Goal: Task Accomplishment & Management: Manage account settings

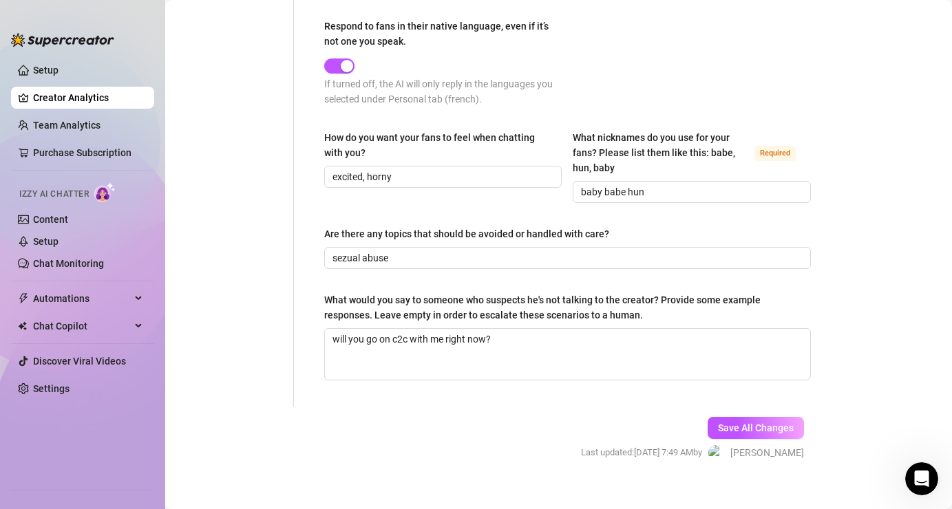
scroll to position [832, 0]
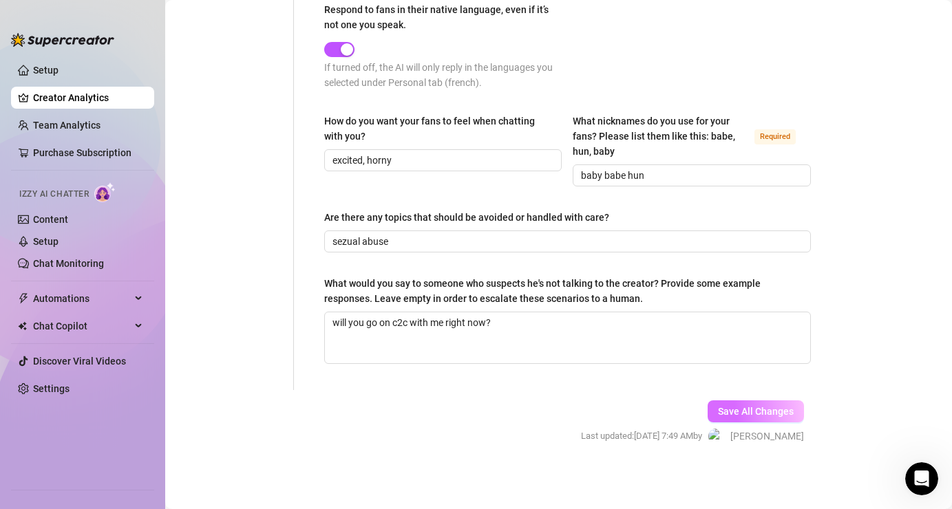
click at [745, 417] on button "Save All Changes" at bounding box center [755, 411] width 96 height 22
click at [758, 414] on span "Save All Changes" at bounding box center [756, 411] width 76 height 11
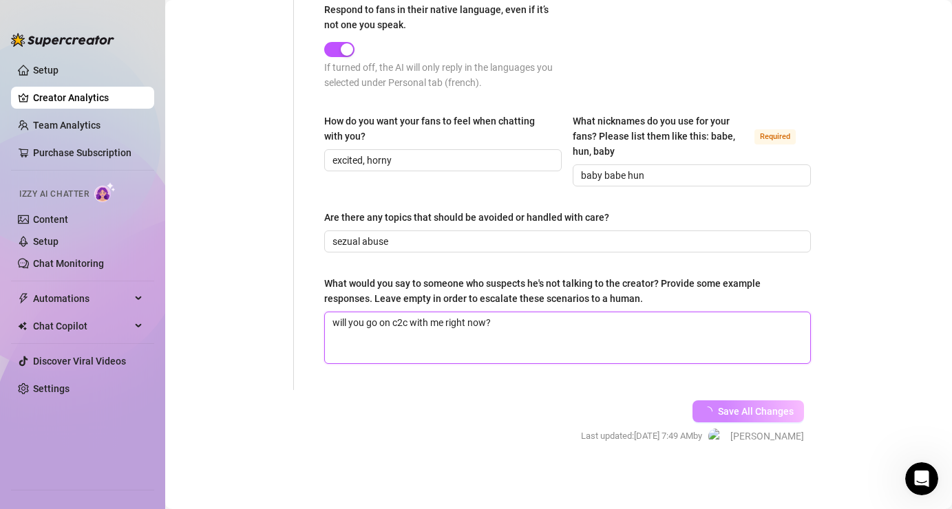
click at [665, 336] on textarea "will you go on c2c with me right now?" at bounding box center [567, 337] width 485 height 51
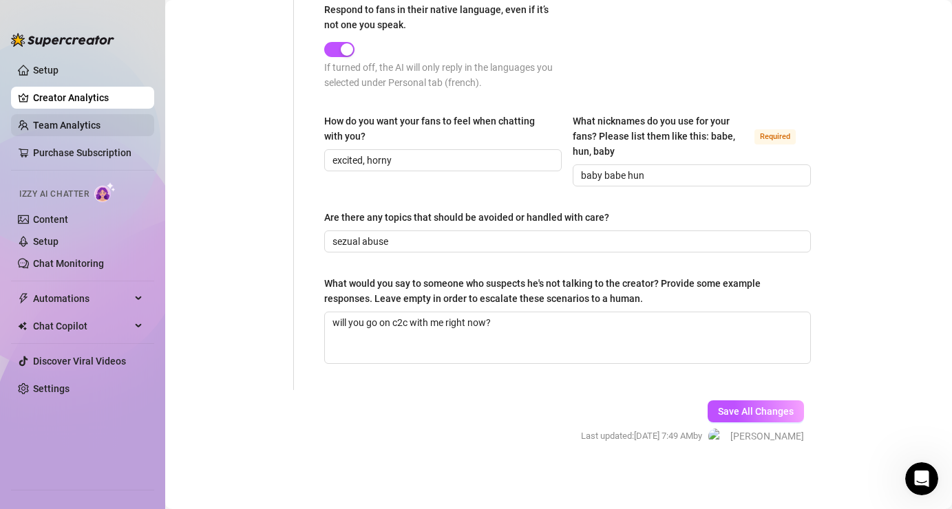
click at [100, 130] on link "Team Analytics" at bounding box center [66, 125] width 67 height 11
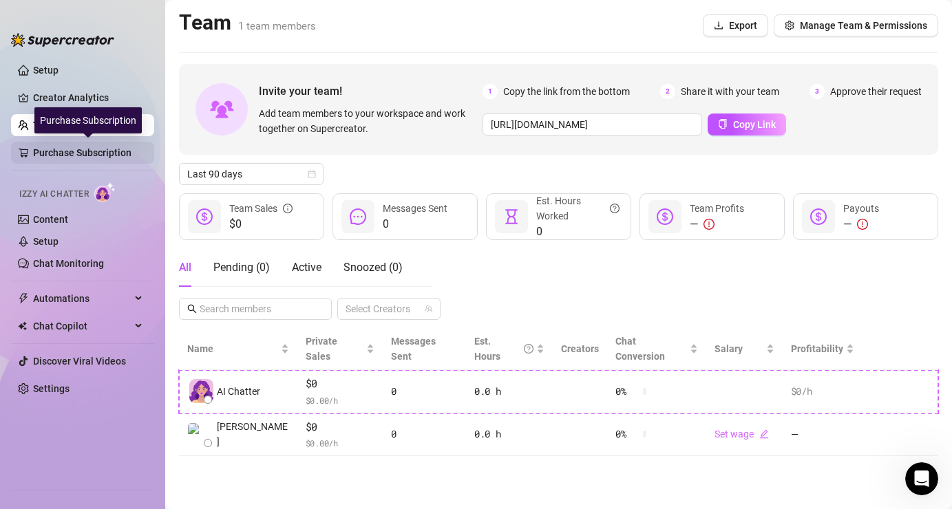
click at [111, 147] on link "Purchase Subscription" at bounding box center [88, 153] width 110 height 22
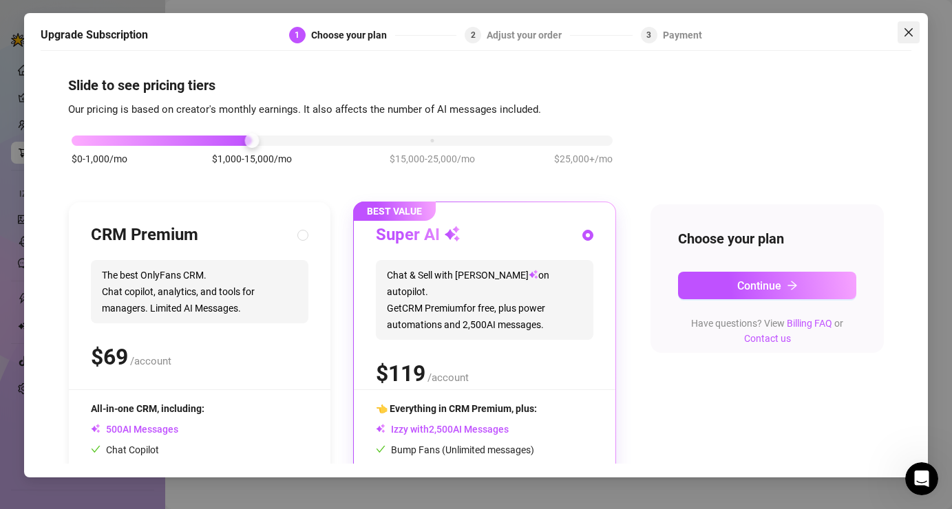
click at [906, 30] on icon "close" at bounding box center [908, 32] width 11 height 11
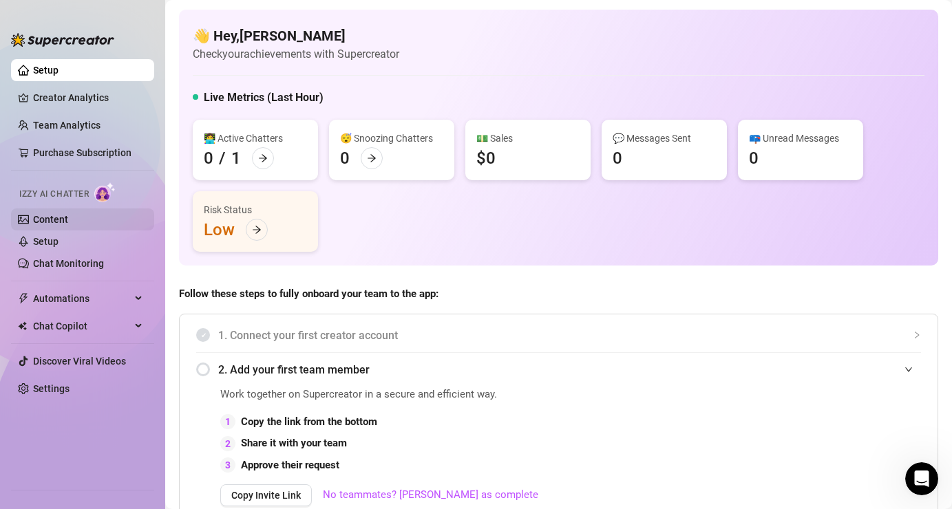
click at [68, 220] on link "Content" at bounding box center [50, 219] width 35 height 11
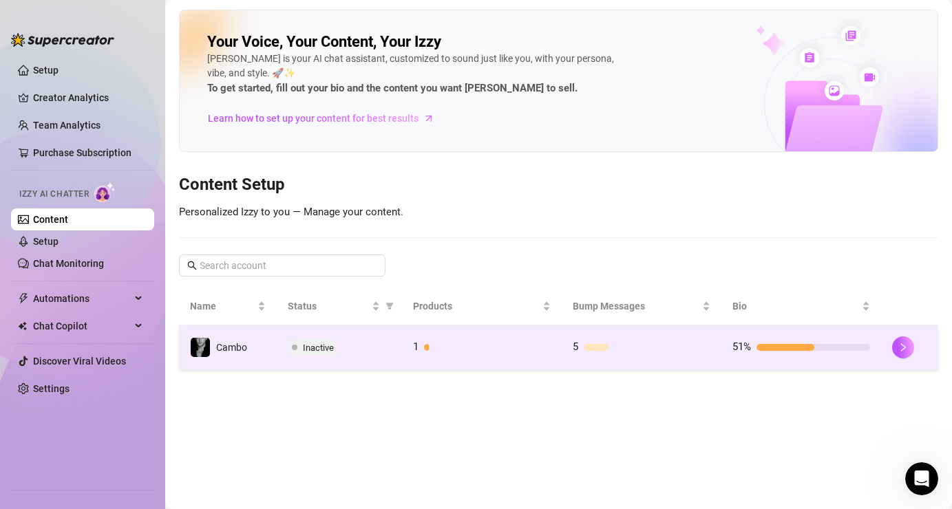
click at [329, 343] on span "Inactive" at bounding box center [318, 348] width 31 height 10
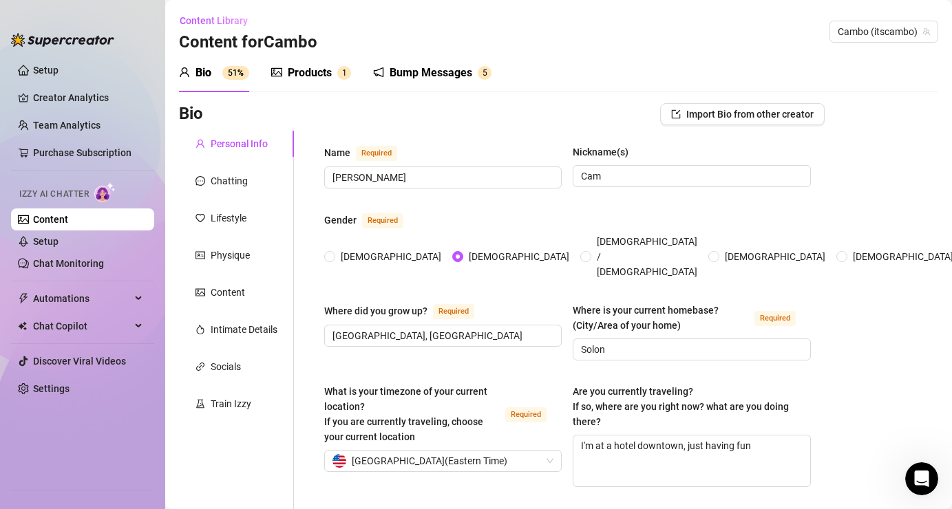
click at [308, 77] on div "Products" at bounding box center [310, 73] width 44 height 17
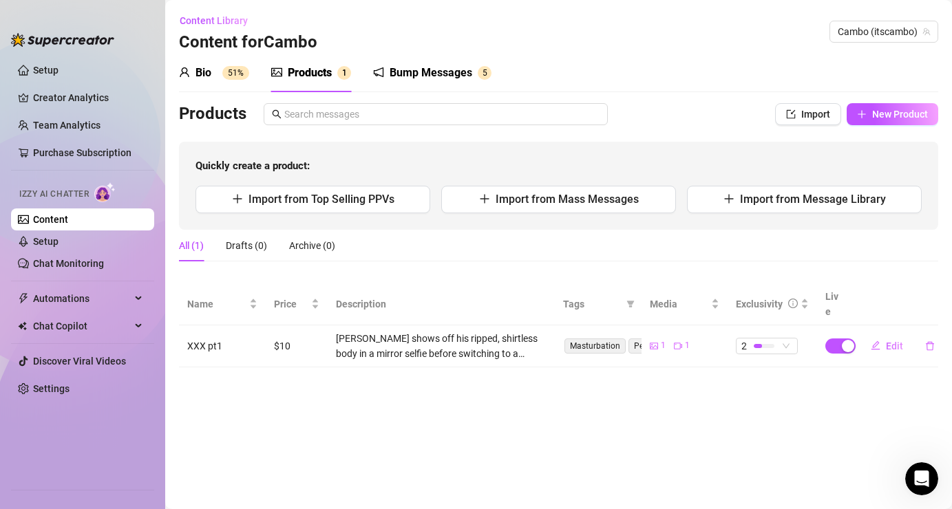
click at [418, 94] on div "Bio 51% Products 1 Bump Messages 5 Bio Import Bio from other creator Personal I…" at bounding box center [558, 211] width 759 height 314
click at [418, 79] on div "Bump Messages" at bounding box center [430, 73] width 83 height 17
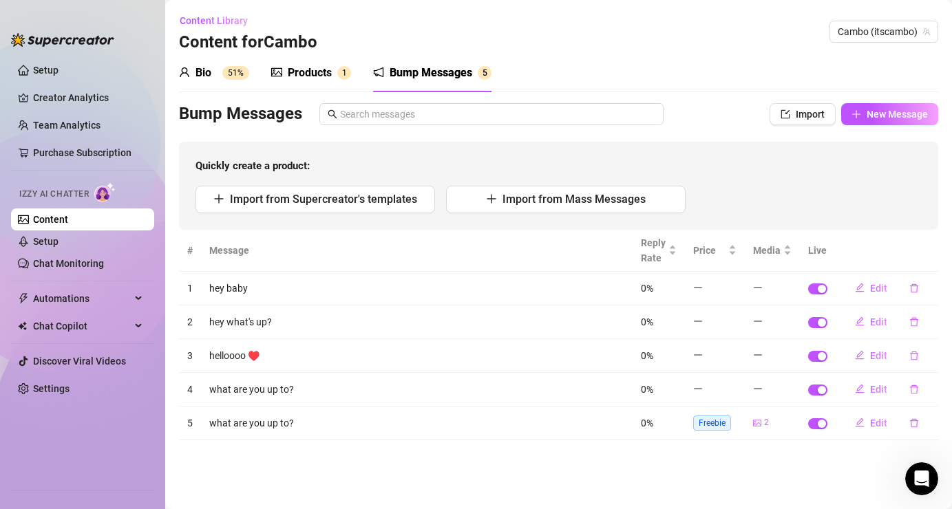
click at [200, 73] on div "Bio" at bounding box center [203, 73] width 16 height 17
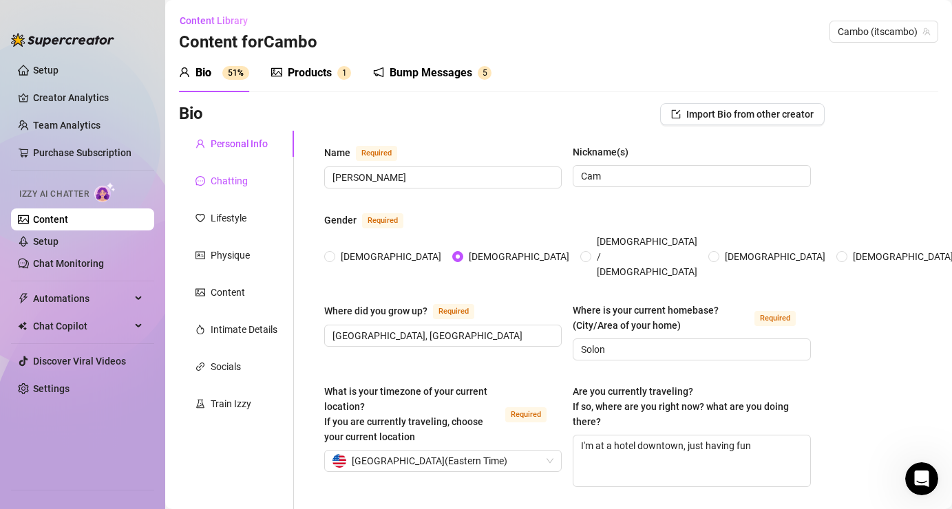
click at [230, 178] on div "Chatting" at bounding box center [229, 180] width 37 height 15
